Goal: Navigation & Orientation: Find specific page/section

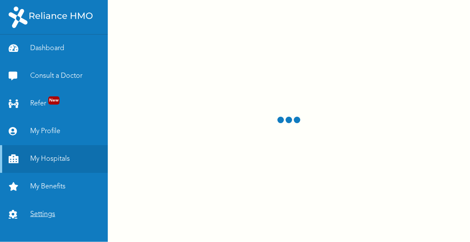
click at [47, 204] on link "Settings" at bounding box center [54, 214] width 108 height 28
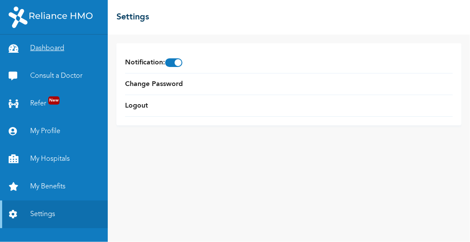
click at [40, 48] on link "Dashboard" at bounding box center [54, 49] width 108 height 28
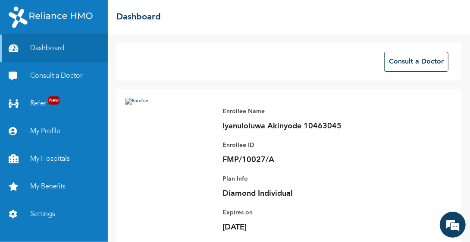
scroll to position [132, 0]
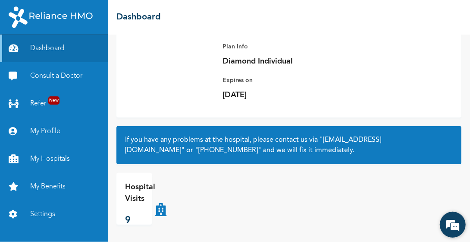
click at [456, 211] on div "We're Online! How may I help you [DATE]?" at bounding box center [453, 224] width 26 height 26
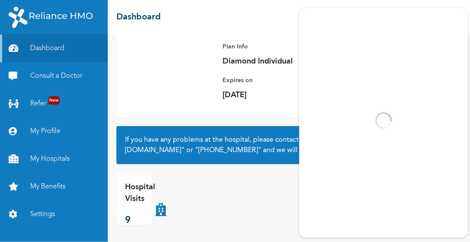
click at [267, 209] on div "Hospital Visits 9" at bounding box center [288, 199] width 345 height 52
click at [261, 152] on link ""[PHONE_NUMBER]"" at bounding box center [228, 150] width 66 height 7
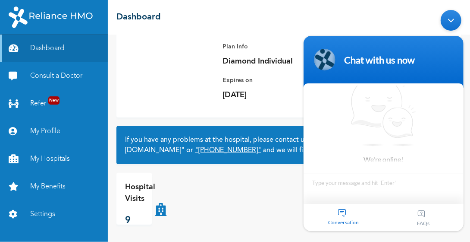
scroll to position [4, 0]
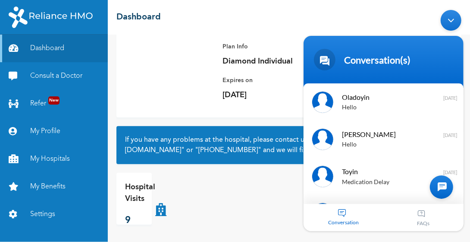
click at [346, 27] on body "Conversation(s) We're online! Oladoyin Hello [DATE] [PERSON_NAME] Hello [DATE] …" at bounding box center [383, 120] width 169 height 229
click at [443, 19] on div "Minimize live chat window" at bounding box center [450, 20] width 21 height 21
